Goal: Transaction & Acquisition: Purchase product/service

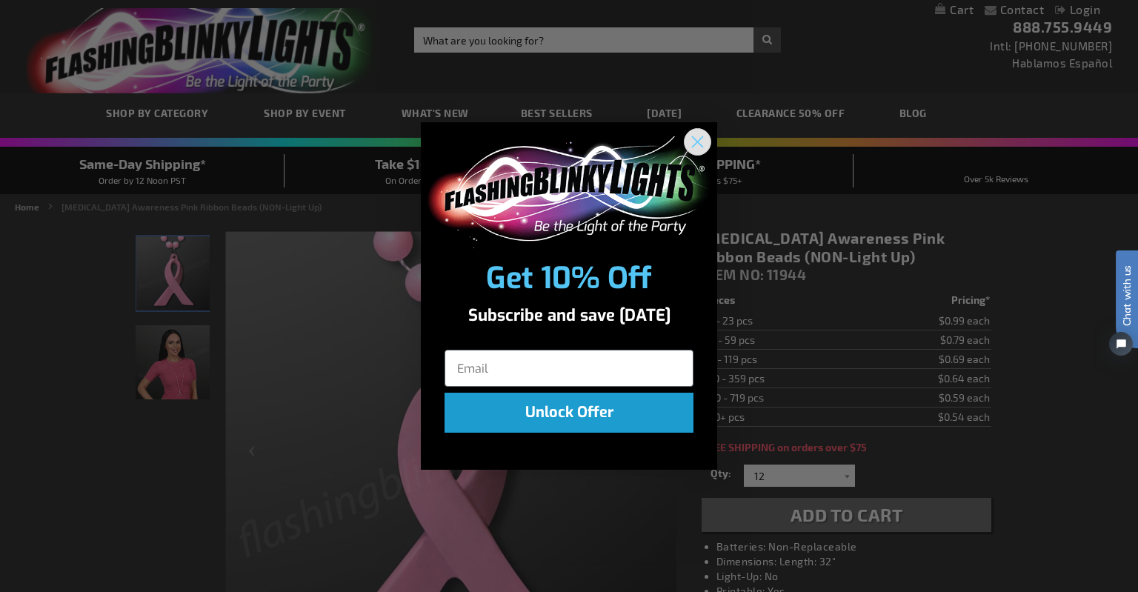
click at [699, 138] on circle "Close dialog" at bounding box center [697, 142] width 24 height 24
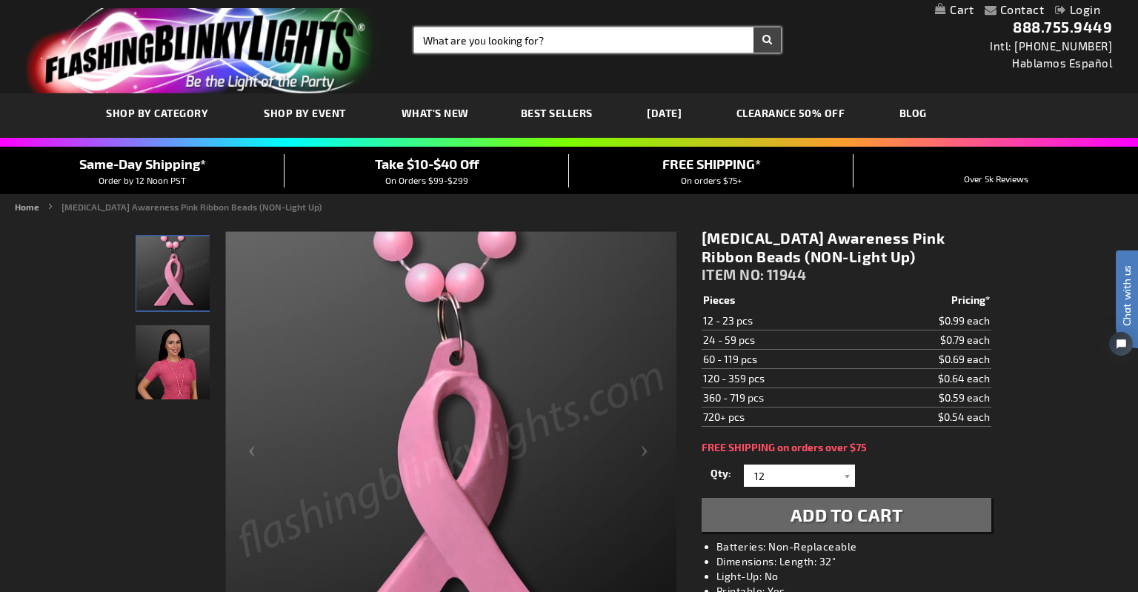
click at [579, 39] on input "Search" at bounding box center [597, 39] width 367 height 25
click at [579, 41] on input "Search" at bounding box center [597, 39] width 367 height 25
type input "[MEDICAL_DATA] awareness"
click at [753, 27] on button "Search" at bounding box center [766, 39] width 27 height 25
